Goal: Task Accomplishment & Management: Manage account settings

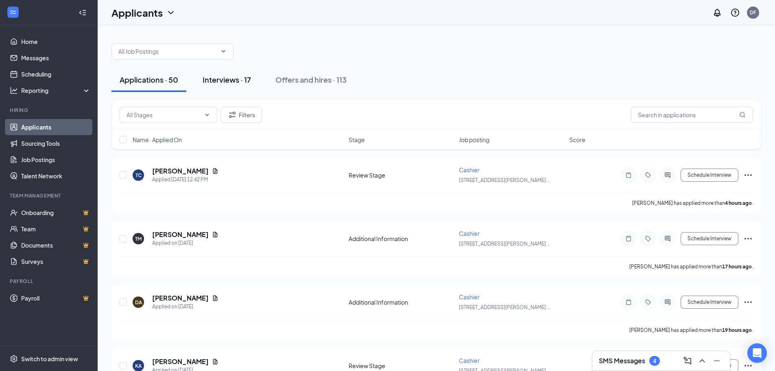
click at [238, 79] on div "Interviews · 17" at bounding box center [227, 79] width 48 height 10
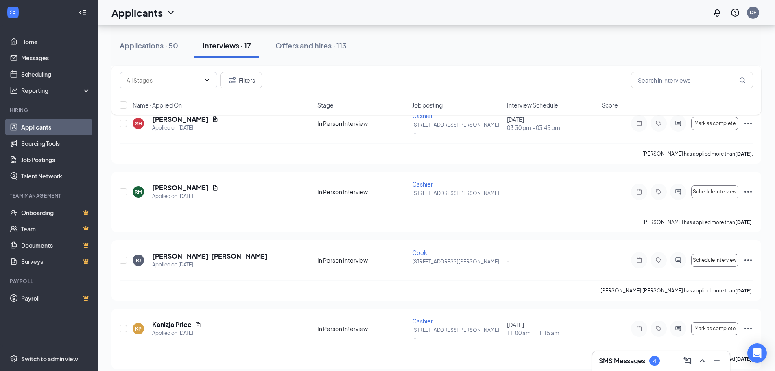
scroll to position [814, 0]
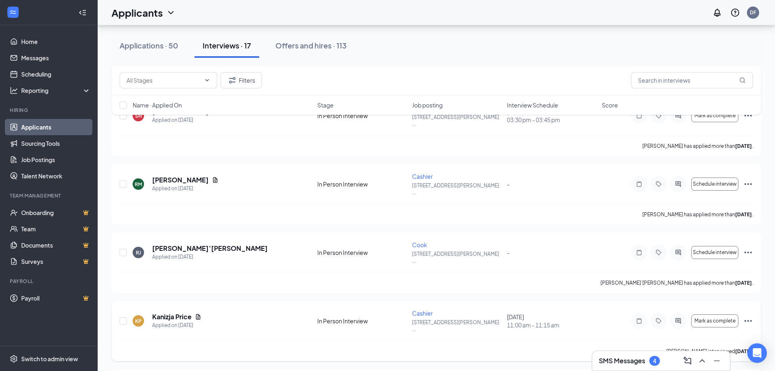
click at [745, 316] on icon "Ellipses" at bounding box center [749, 321] width 10 height 10
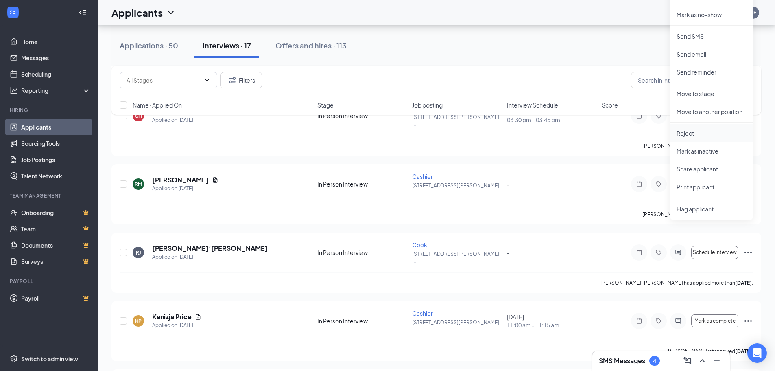
click at [692, 132] on p "Reject" at bounding box center [712, 133] width 70 height 8
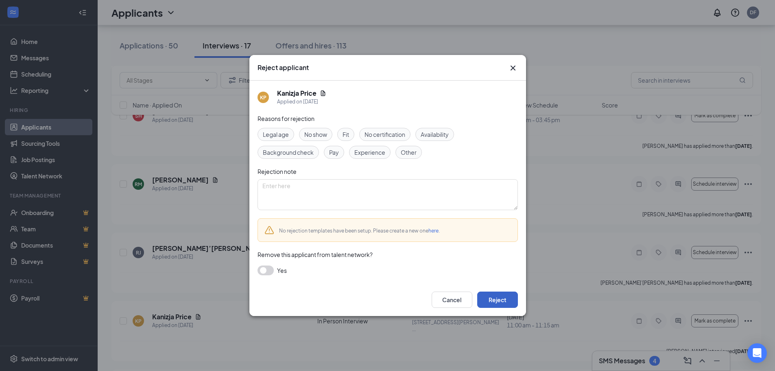
click at [501, 304] on button "Reject" at bounding box center [497, 299] width 41 height 16
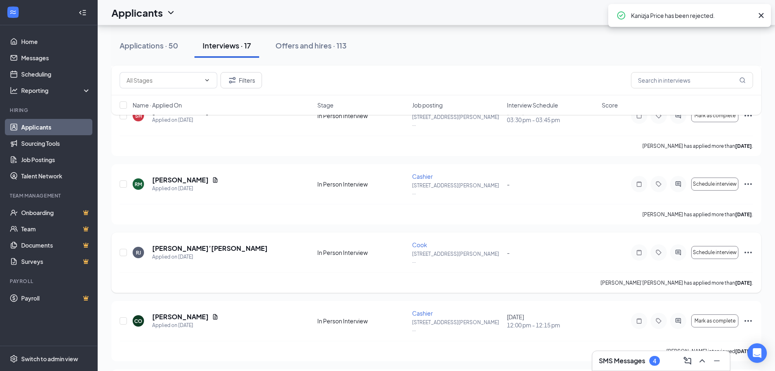
scroll to position [778, 0]
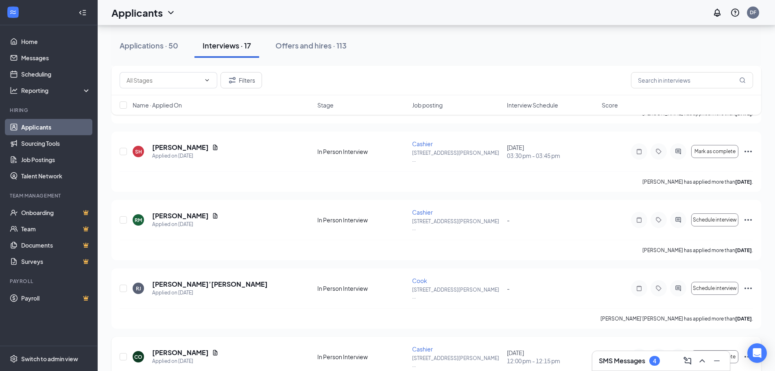
click at [749, 352] on icon "Ellipses" at bounding box center [749, 357] width 10 height 10
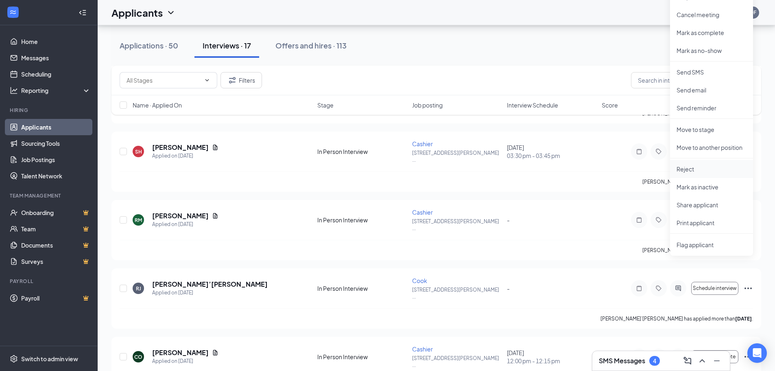
click at [689, 170] on p "Reject" at bounding box center [712, 169] width 70 height 8
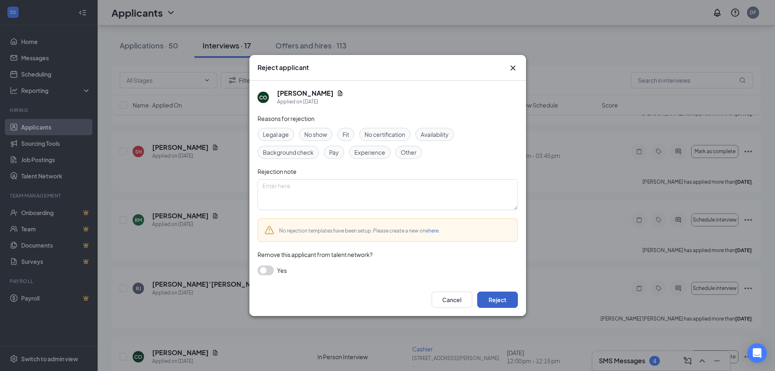
click at [506, 299] on button "Reject" at bounding box center [497, 299] width 41 height 16
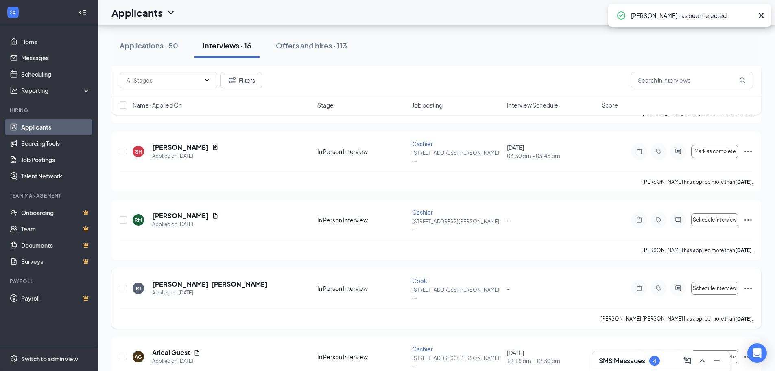
scroll to position [716, 0]
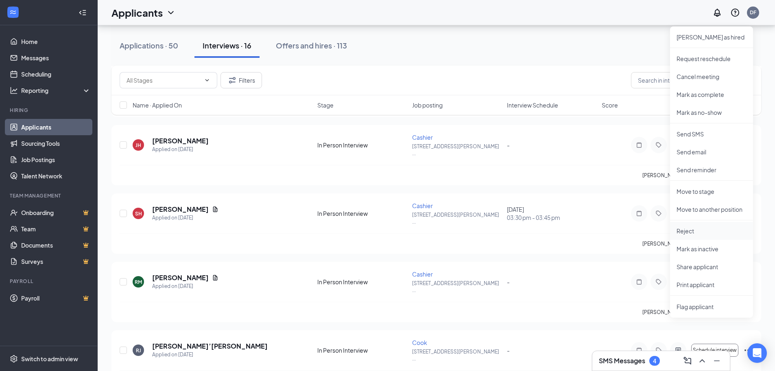
click at [690, 232] on p "Reject" at bounding box center [712, 231] width 70 height 8
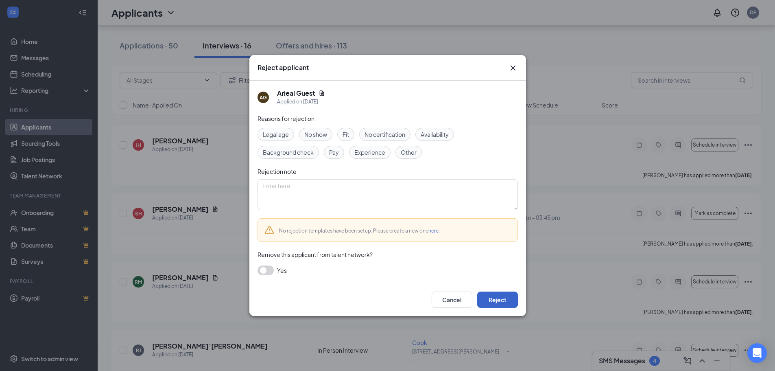
click at [493, 304] on button "Reject" at bounding box center [497, 299] width 41 height 16
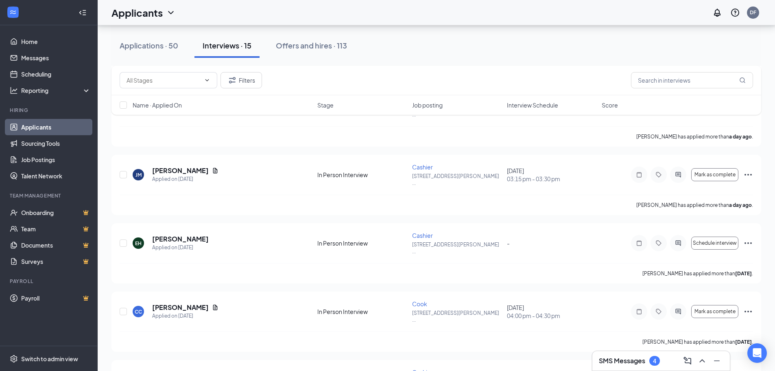
scroll to position [285, 0]
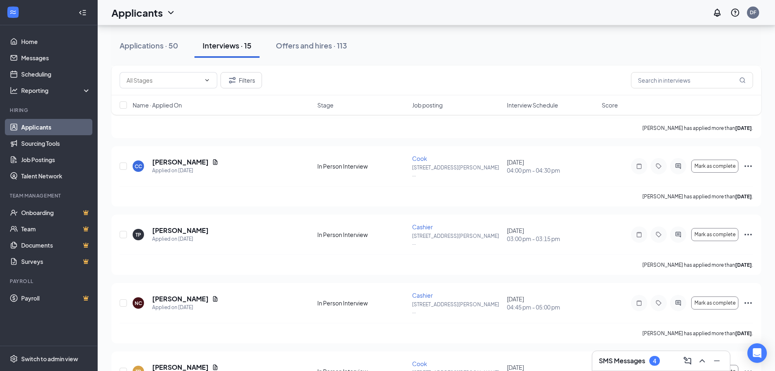
click at [624, 364] on h3 "SMS Messages" at bounding box center [622, 360] width 46 height 9
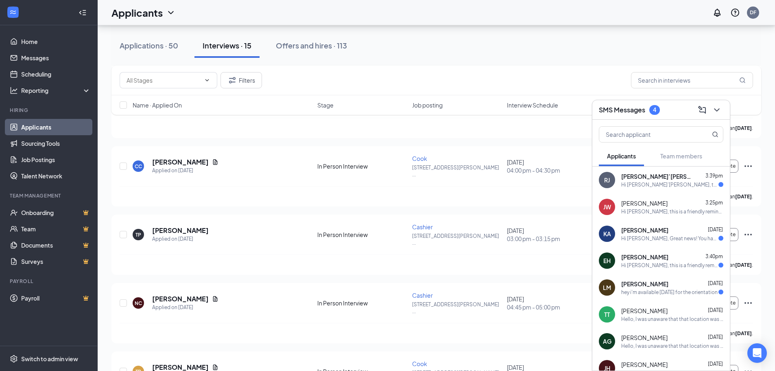
click at [672, 286] on div "[PERSON_NAME] [DATE]" at bounding box center [673, 284] width 102 height 8
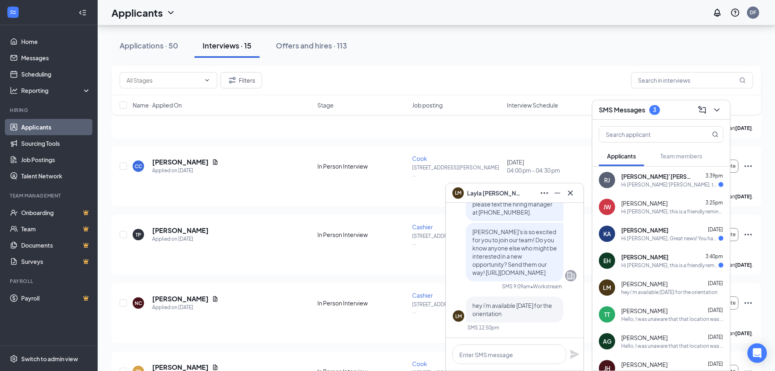
click at [659, 259] on div "[PERSON_NAME] 3:40pm" at bounding box center [673, 257] width 102 height 8
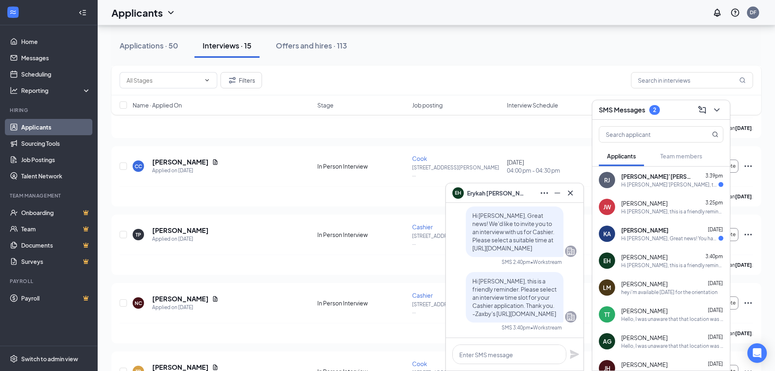
click at [653, 239] on div "Hi [PERSON_NAME], Great news! You have moved on to the next stage of the applic…" at bounding box center [670, 238] width 97 height 7
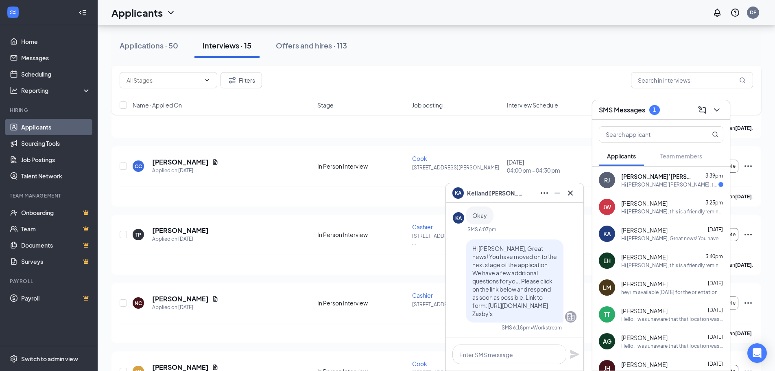
click at [640, 210] on div "Hi [PERSON_NAME], this is a friendly reminder. Please select an interview time …" at bounding box center [673, 211] width 102 height 7
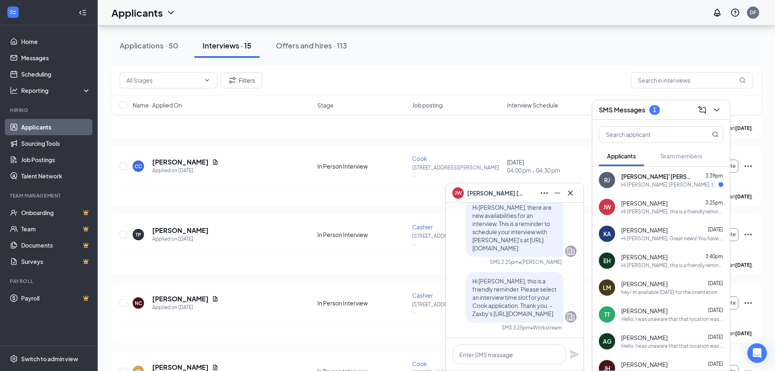
click at [651, 187] on div "Hi [PERSON_NAME]’[PERSON_NAME], this is a friendly reminder. Please select an i…" at bounding box center [670, 184] width 97 height 7
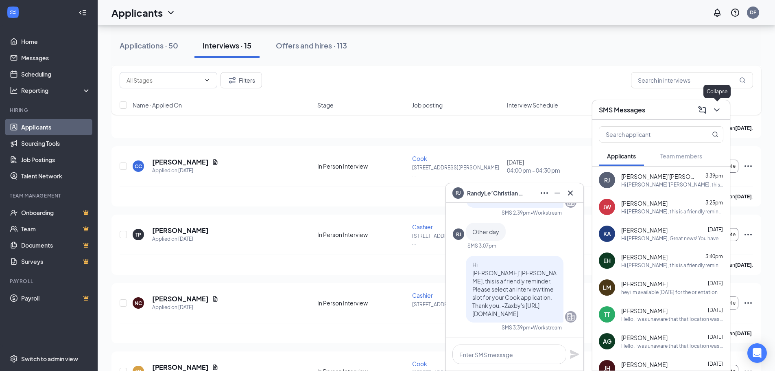
click at [721, 108] on icon "ChevronDown" at bounding box center [717, 110] width 10 height 10
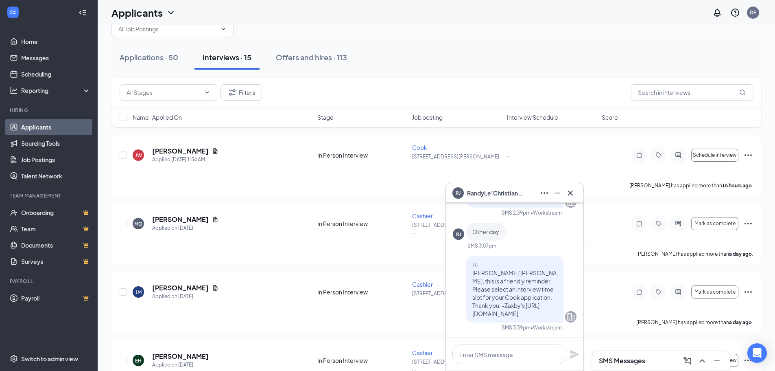
scroll to position [0, 0]
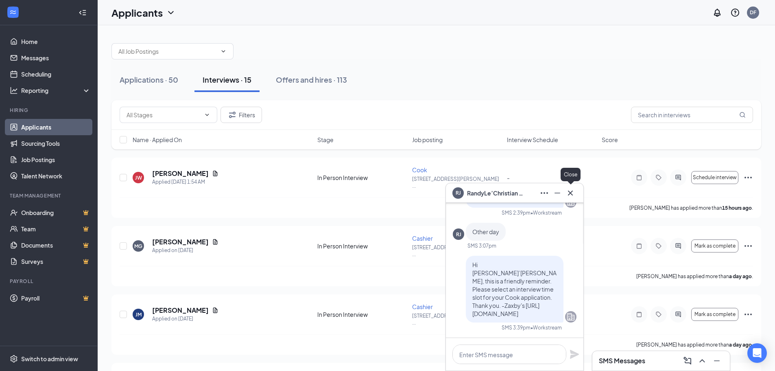
click at [567, 193] on icon "Cross" at bounding box center [571, 193] width 10 height 10
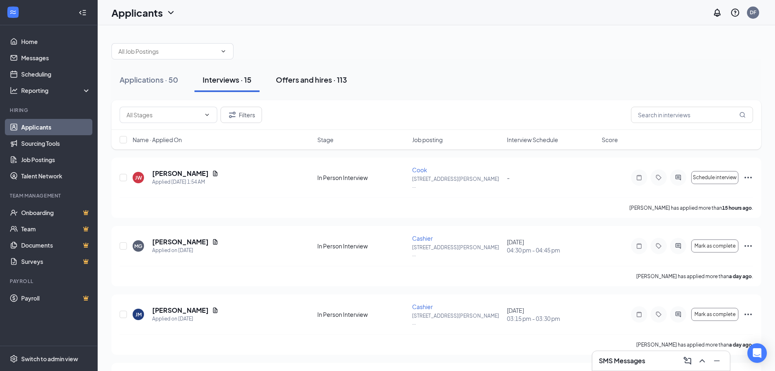
click at [327, 81] on div "Offers and hires · 113" at bounding box center [311, 79] width 71 height 10
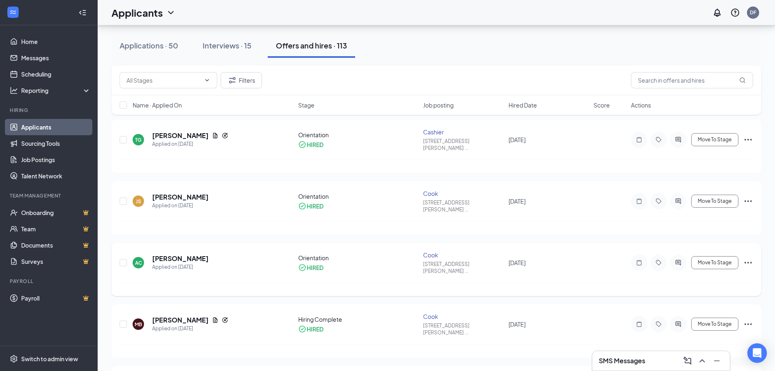
scroll to position [407, 0]
